Goal: Task Accomplishment & Management: Manage account settings

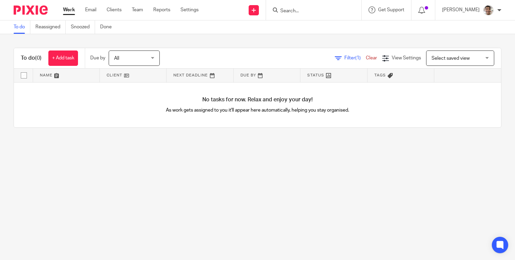
click at [322, 13] on input "Search" at bounding box center [310, 11] width 61 height 6
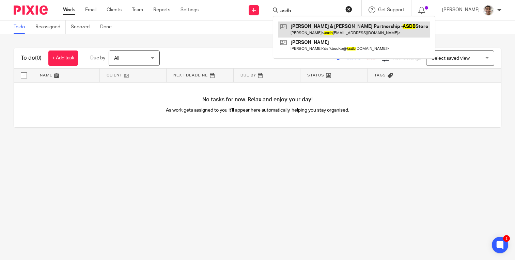
type input "asdb"
click at [308, 29] on link at bounding box center [354, 29] width 152 height 16
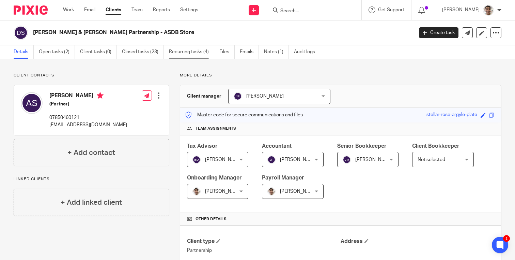
click at [186, 51] on link "Recurring tasks (4)" at bounding box center [191, 51] width 45 height 13
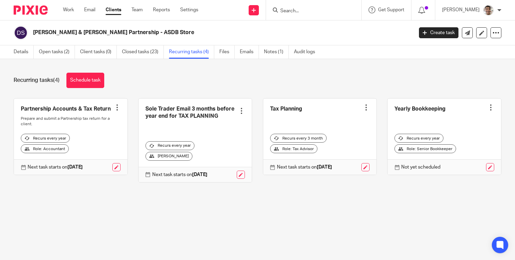
click at [300, 211] on main "David & Amelia Partnership - ASDB Store Create task Update from Companies House…" at bounding box center [257, 130] width 515 height 260
click at [319, 210] on main "David & Amelia Partnership - ASDB Store Create task Update from Companies House…" at bounding box center [257, 130] width 515 height 260
click at [296, 216] on main "David & Amelia Partnership - ASDB Store Create task Update from Companies House…" at bounding box center [257, 130] width 515 height 260
click at [338, 76] on div "Recurring tasks (4) Schedule task" at bounding box center [258, 80] width 488 height 15
click at [367, 76] on div "Recurring tasks (4) Schedule task" at bounding box center [258, 80] width 488 height 15
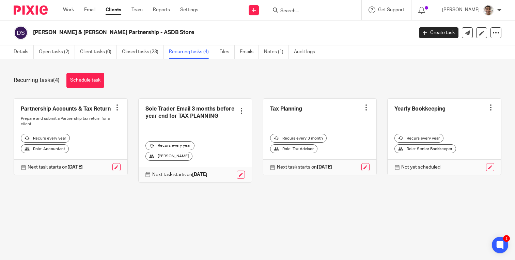
click at [413, 109] on link at bounding box center [444, 136] width 113 height 76
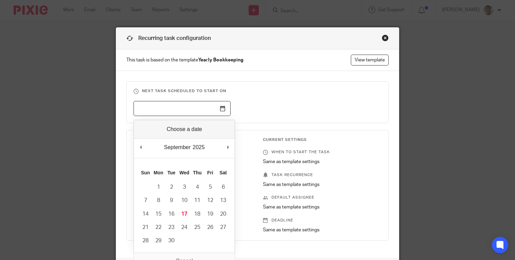
click at [180, 109] on input "Use the arrow keys to pick a date" at bounding box center [182, 108] width 97 height 15
click at [295, 100] on fieldset "Next task scheduled to start on" at bounding box center [257, 102] width 262 height 42
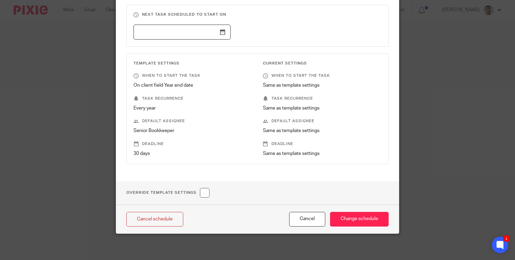
scroll to position [79, 0]
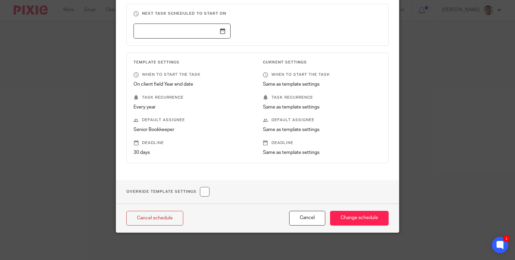
click at [208, 189] on input "checkbox" at bounding box center [205, 192] width 10 height 10
checkbox input "true"
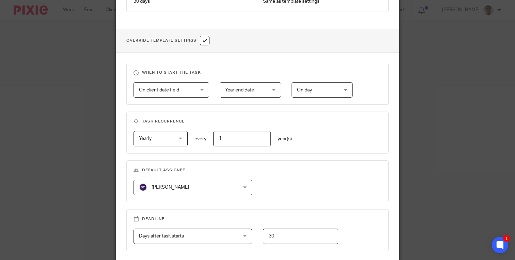
scroll to position [228, 0]
click at [255, 91] on span "Year end date" at bounding box center [247, 90] width 44 height 14
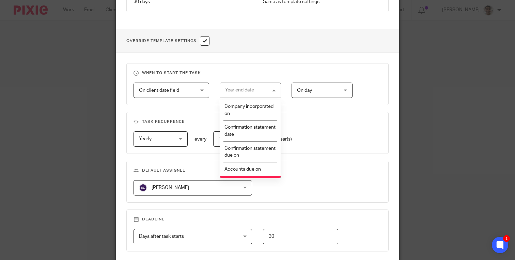
click at [186, 92] on span "On client date field" at bounding box center [167, 90] width 56 height 14
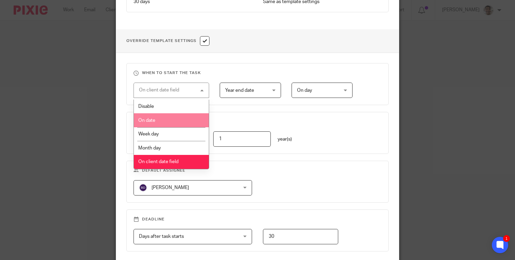
click at [156, 122] on li "On date" at bounding box center [171, 120] width 75 height 14
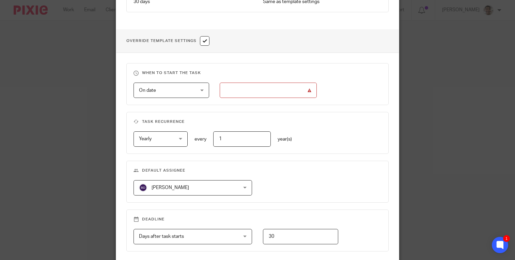
click at [260, 90] on input "text" at bounding box center [268, 89] width 97 height 15
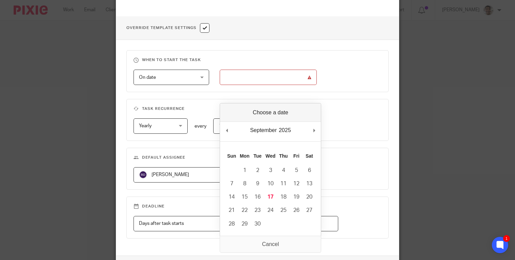
scroll to position [239, 0]
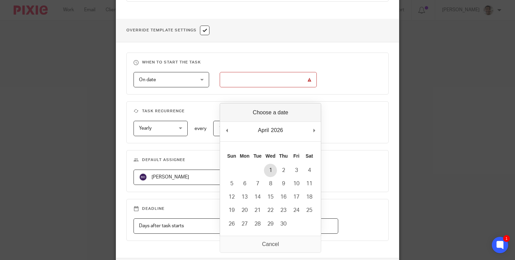
type input "2026-04-01"
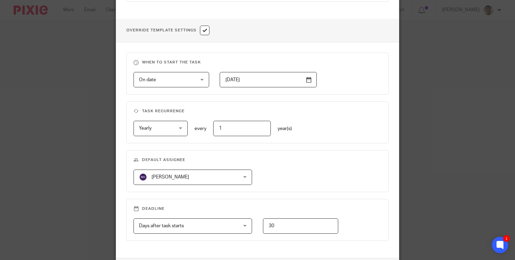
click at [333, 107] on fieldset "Task recurrence Yearly Yearly No repeat Weekly Monthly Yearly yearly every 1 ye…" at bounding box center [257, 122] width 262 height 42
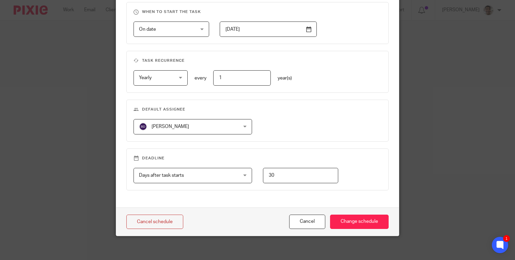
scroll to position [295, 0]
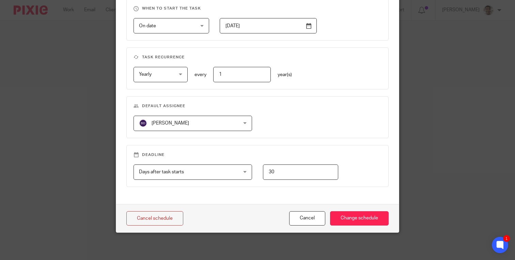
click at [232, 124] on div "Barbara Demetriou Barbara Demetriou" at bounding box center [193, 123] width 119 height 15
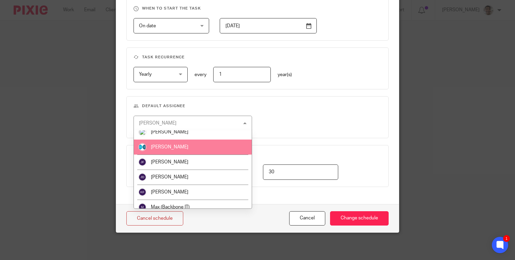
scroll to position [57, 0]
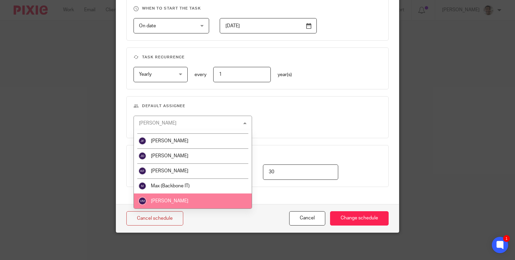
click at [180, 202] on span "[PERSON_NAME]" at bounding box center [169, 200] width 37 height 5
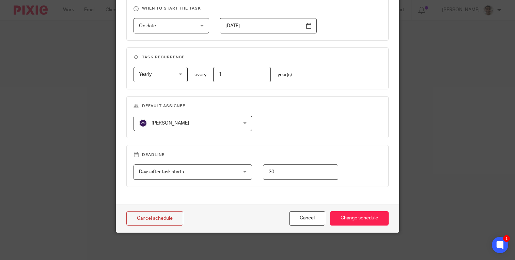
click at [335, 131] on fieldset "Default assignee Viktorija Martin Viktorija Martin Barbara Demetriou Chloe Hoot…" at bounding box center [257, 117] width 262 height 42
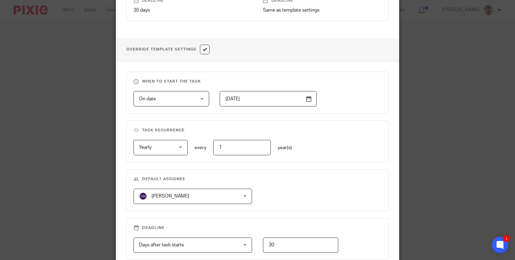
scroll to position [295, 0]
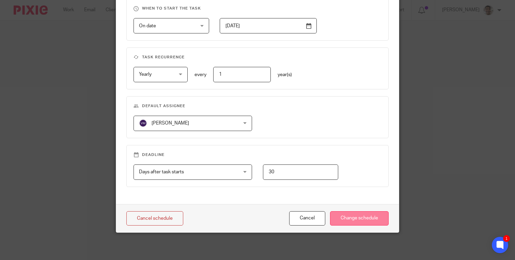
click at [355, 215] on input "Change schedule" at bounding box center [359, 218] width 59 height 15
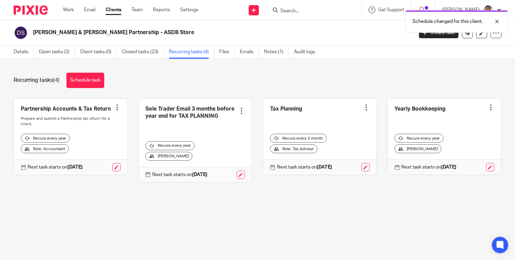
click at [404, 214] on main "[PERSON_NAME] & [PERSON_NAME] Partnership - ASDB Store Create task Update from …" at bounding box center [257, 130] width 515 height 260
click at [414, 201] on div "Recurring tasks (4) Schedule task Partnership Accounts & Tax Return Create task…" at bounding box center [257, 132] width 515 height 147
click at [55, 51] on link "Open tasks (2)" at bounding box center [57, 51] width 36 height 13
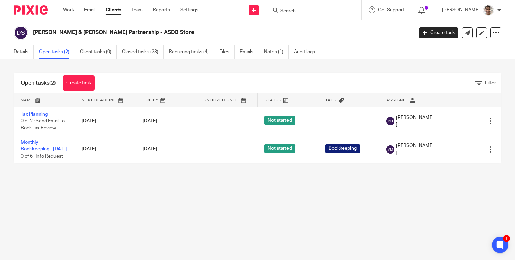
click at [248, 202] on main "David & Amelia Partnership - ASDB Store Create task Update from Companies House…" at bounding box center [257, 130] width 515 height 260
click at [262, 199] on main "David & Amelia Partnership - ASDB Store Create task Update from Companies House…" at bounding box center [257, 130] width 515 height 260
click at [189, 50] on link "Recurring tasks (4)" at bounding box center [191, 51] width 45 height 13
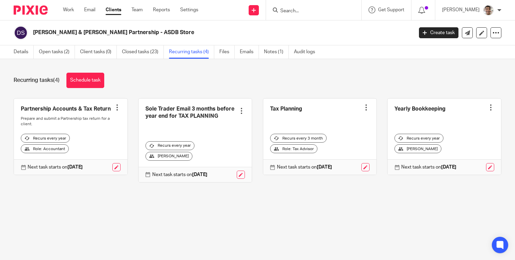
click at [300, 192] on div "Partnership Accounts & Tax Return Create task Clone template Recalculate schedu…" at bounding box center [252, 145] width 498 height 94
click at [314, 193] on div "Recurring tasks (4) Schedule task Partnership Accounts & Tax Return Create task…" at bounding box center [257, 132] width 515 height 147
click at [298, 8] on input "Search" at bounding box center [310, 11] width 61 height 6
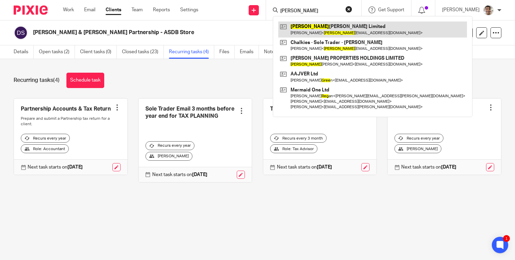
type input "[PERSON_NAME]"
click at [321, 33] on link at bounding box center [372, 29] width 189 height 16
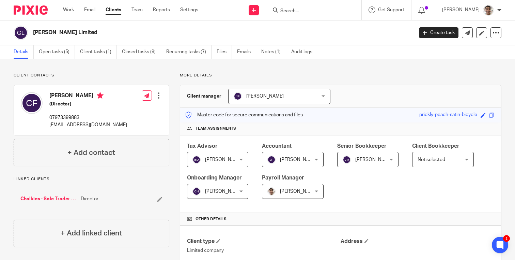
click at [67, 123] on p "[EMAIL_ADDRESS][DOMAIN_NAME]" at bounding box center [88, 124] width 78 height 7
copy div "[EMAIL_ADDRESS][DOMAIN_NAME]"
